Goal: Transaction & Acquisition: Download file/media

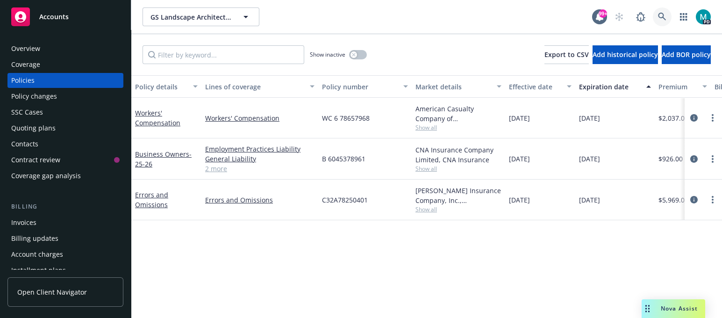
click at [665, 16] on icon at bounding box center [662, 17] width 8 height 8
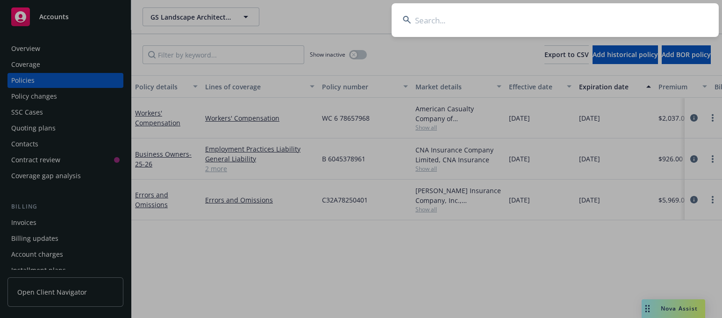
type input "h"
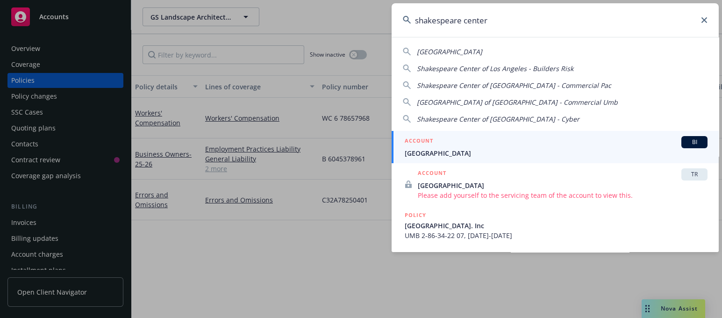
type input "shakespeare center"
click at [449, 151] on span "[GEOGRAPHIC_DATA]" at bounding box center [556, 153] width 303 height 10
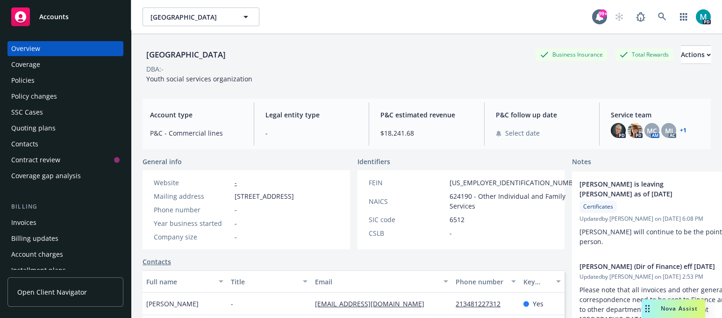
click at [34, 79] on div "Policies" at bounding box center [22, 80] width 23 height 15
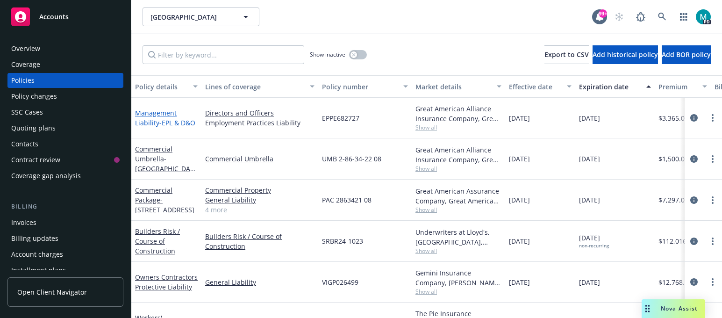
click at [170, 124] on span "- EPL & D&O" at bounding box center [177, 122] width 36 height 9
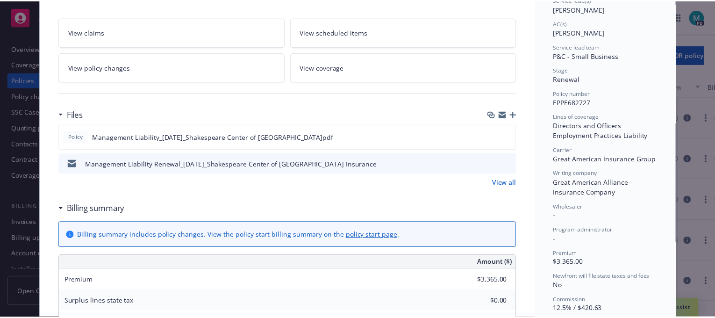
scroll to position [175, 0]
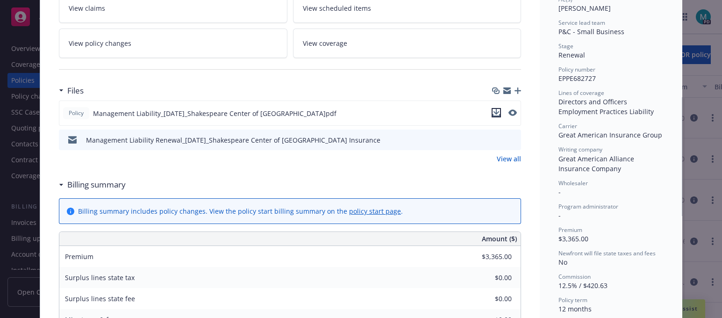
click at [493, 113] on icon "download file" at bounding box center [496, 112] width 7 height 7
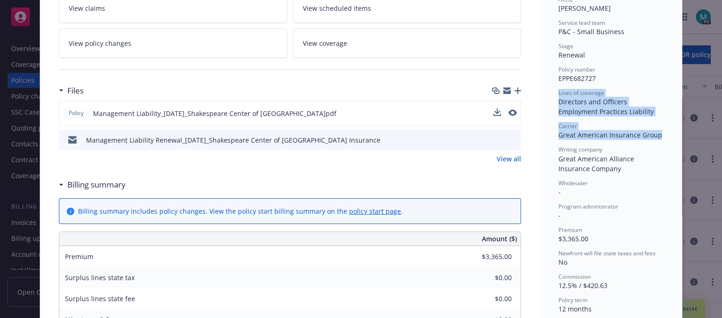
drag, startPoint x: 711, startPoint y: 134, endPoint x: 713, endPoint y: 78, distance: 56.6
click at [713, 78] on div "Policy Management Liability - EPL & D&O Add internal notes here... View claims …" at bounding box center [361, 159] width 722 height 318
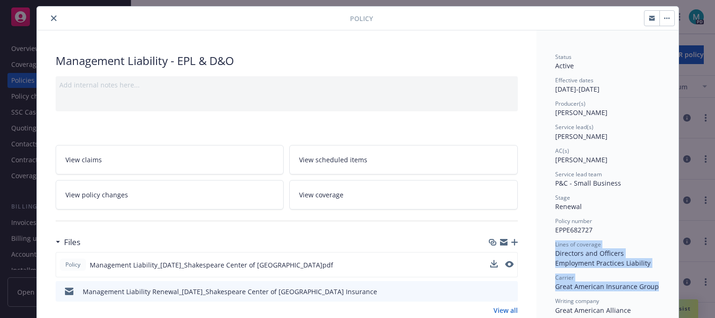
scroll to position [0, 0]
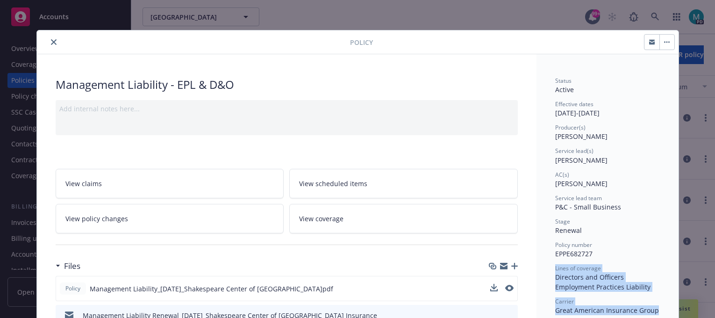
click at [48, 39] on button "close" at bounding box center [53, 41] width 11 height 11
